Goal: Information Seeking & Learning: Learn about a topic

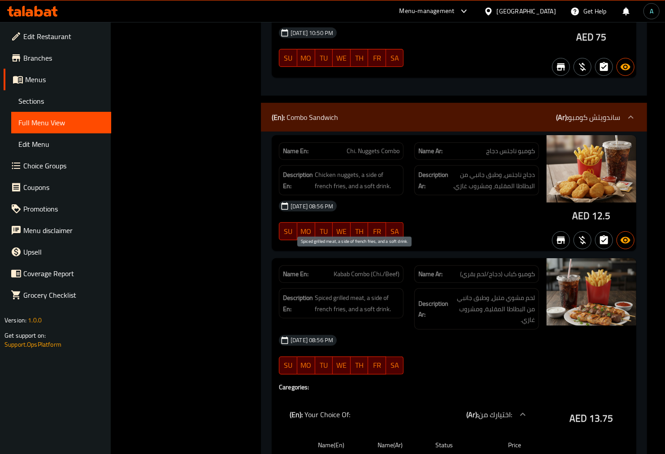
scroll to position [6082, 0]
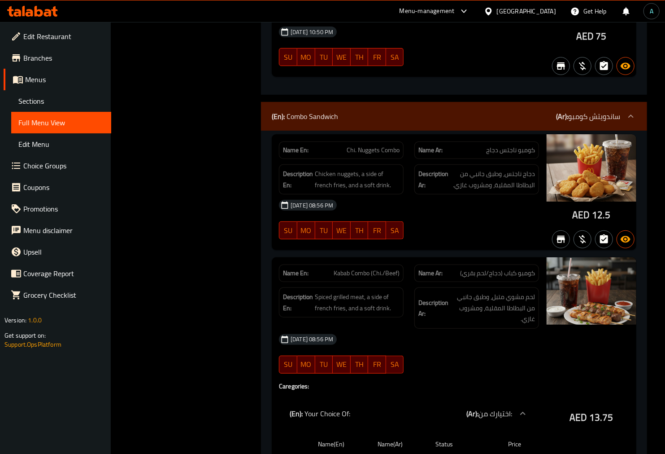
click at [521, 381] on h4 "Caregories:" at bounding box center [409, 385] width 260 height 9
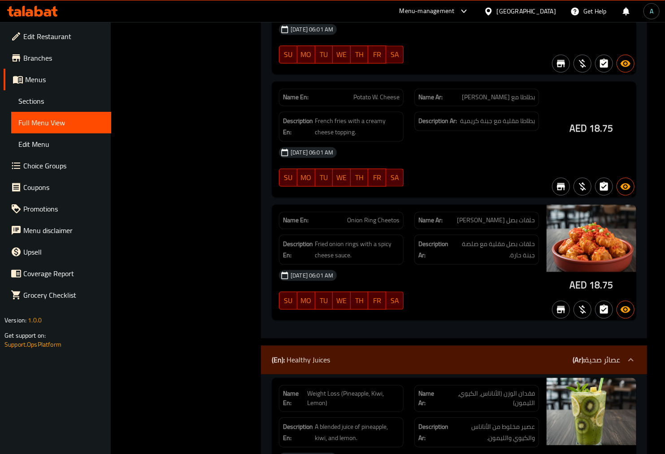
click at [332, 345] on div "(En): Healthy Juices (Ar): عصائر صحية" at bounding box center [454, 359] width 386 height 29
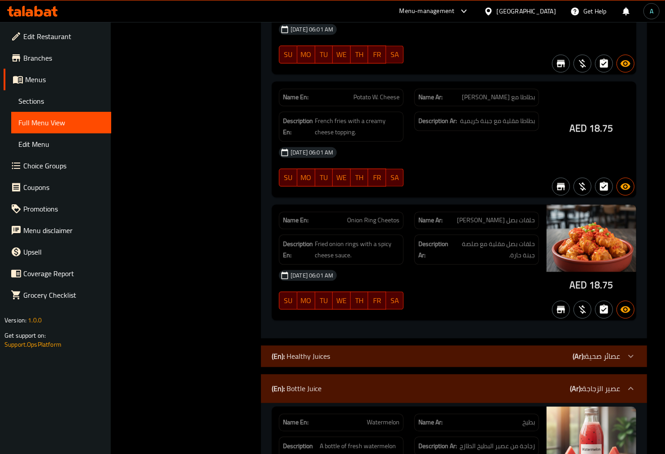
click at [361, 417] on p "Name En: Watermelon" at bounding box center [341, 421] width 117 height 9
click at [337, 374] on div "(En): Bottle Juice (Ar): عصير الزجاجة" at bounding box center [454, 388] width 386 height 29
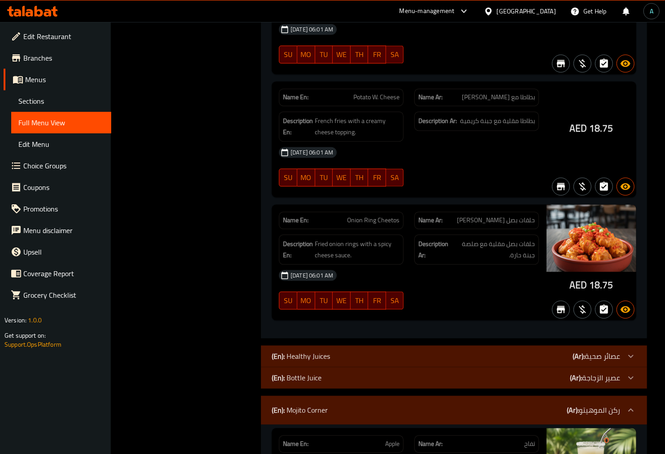
click at [330, 404] on div "(En): Mojito Corner (Ar): ركن الموهيتو" at bounding box center [446, 409] width 349 height 11
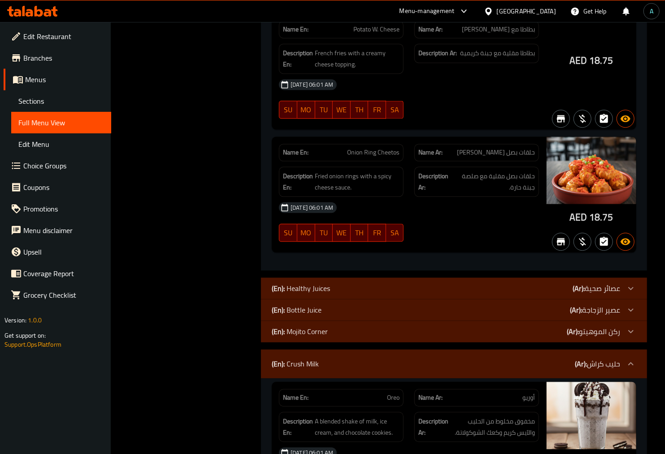
scroll to position [25094, 0]
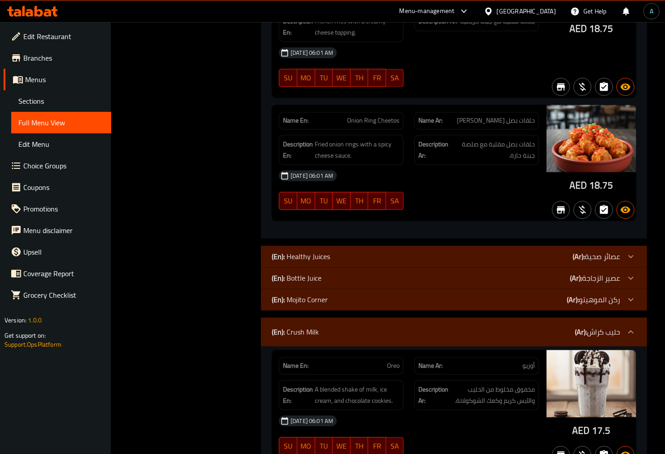
click at [308, 326] on p "(En): Crush Milk" at bounding box center [295, 331] width 47 height 11
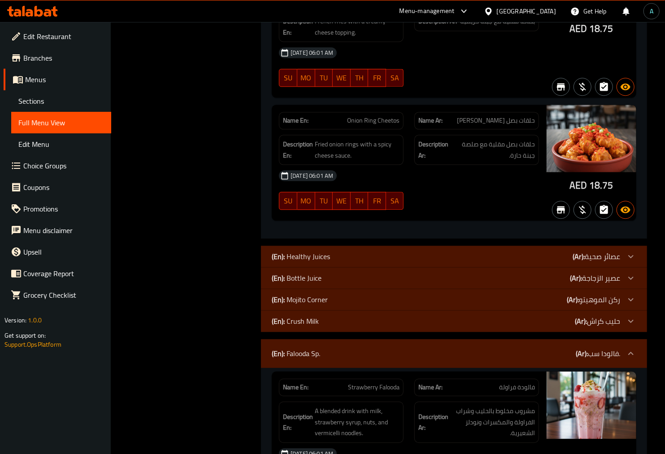
click at [401, 348] on div "(En): Falooda Sp. (Ar): فالودا سب." at bounding box center [446, 353] width 349 height 11
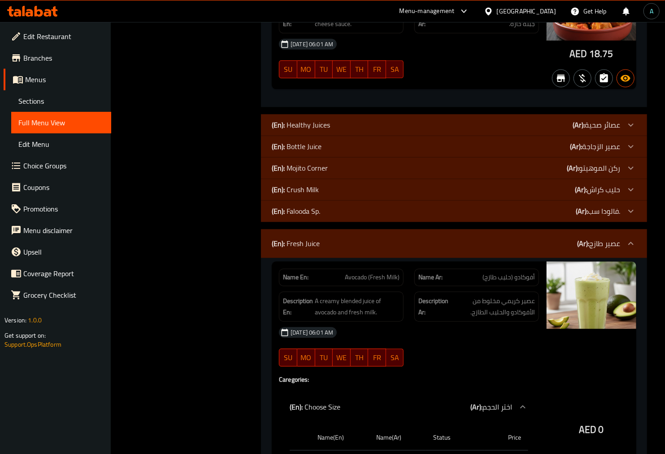
scroll to position [25244, 0]
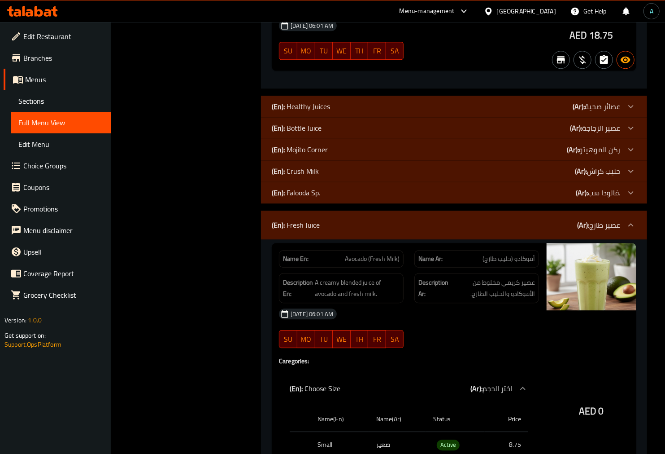
click at [320, 219] on div "(En): Fresh Juice (Ar): عصير طازج" at bounding box center [446, 224] width 349 height 11
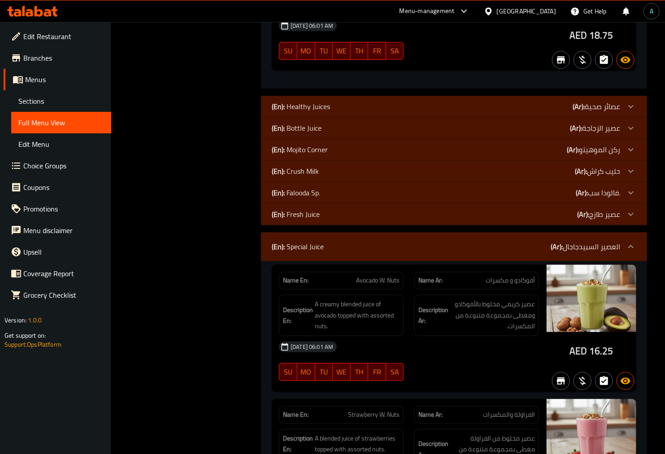
click at [324, 241] on p "(En): Special Juice" at bounding box center [298, 246] width 52 height 11
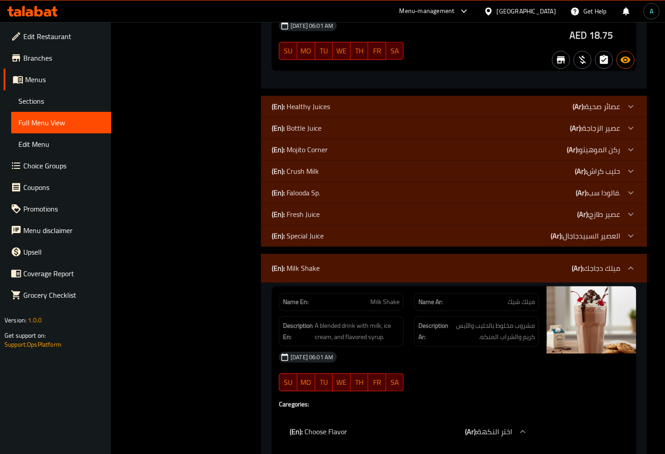
click at [306, 262] on p "(En): Milk Shake" at bounding box center [296, 267] width 48 height 11
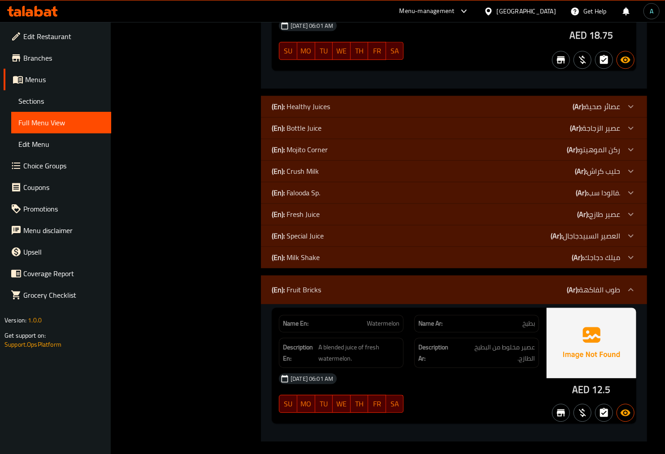
scroll to position [25117, 0]
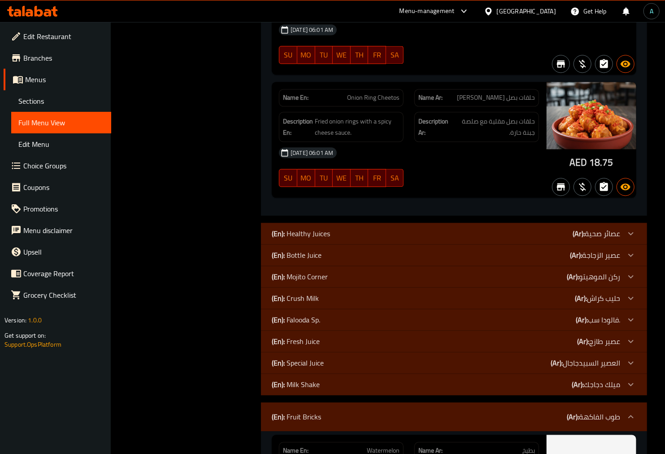
click at [302, 411] on p "(En): Fruit Bricks" at bounding box center [296, 416] width 49 height 11
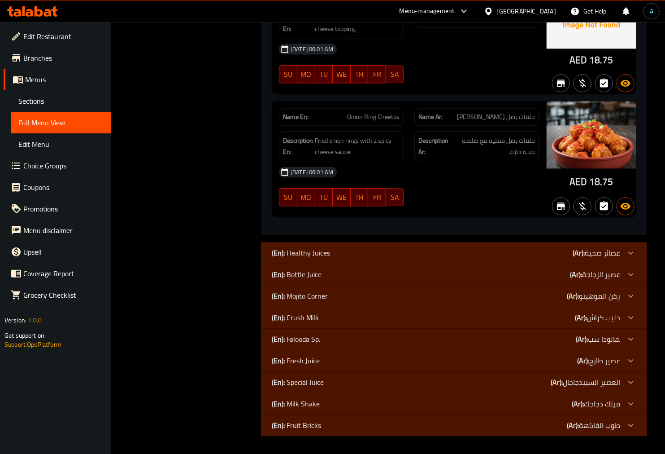
scroll to position [24966, 0]
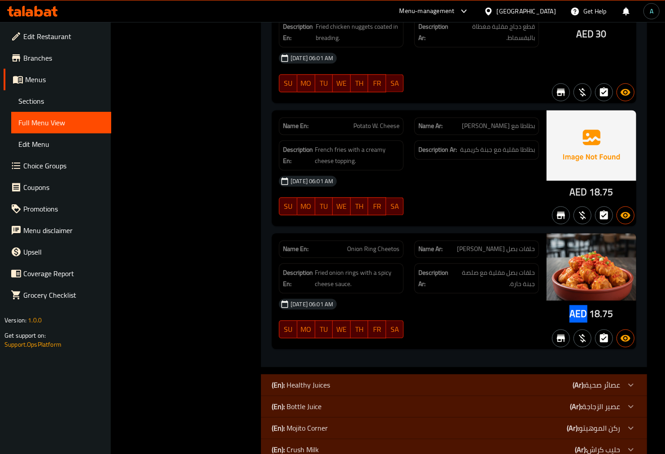
drag, startPoint x: 573, startPoint y: 185, endPoint x: 586, endPoint y: 185, distance: 13.0
click at [586, 305] on span "AED" at bounding box center [578, 313] width 17 height 17
copy span "AED"
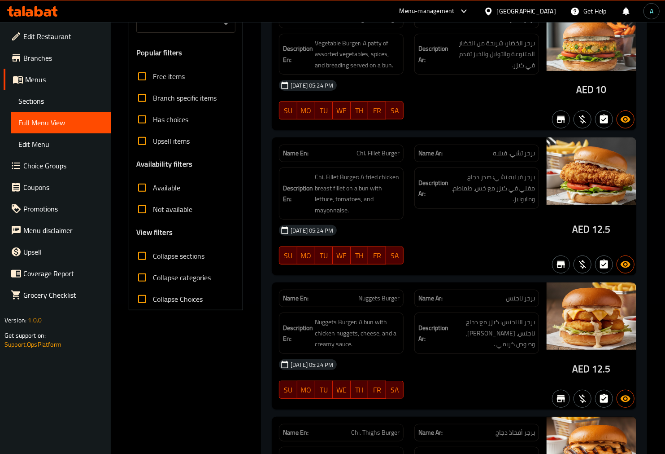
scroll to position [50, 0]
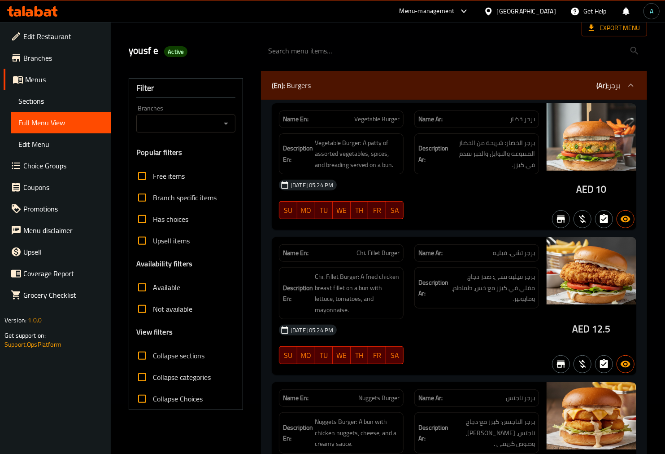
click at [411, 304] on div "Description Ar: برجر فيليه تشي: صدر دجاج مقلي في [GEOGRAPHIC_DATA] مع خس، طماطم…" at bounding box center [477, 293] width 136 height 63
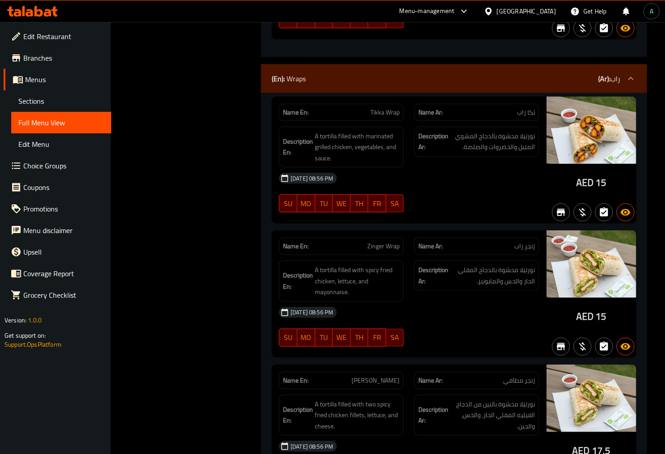
scroll to position [8424, 0]
